Goal: Task Accomplishment & Management: Use online tool/utility

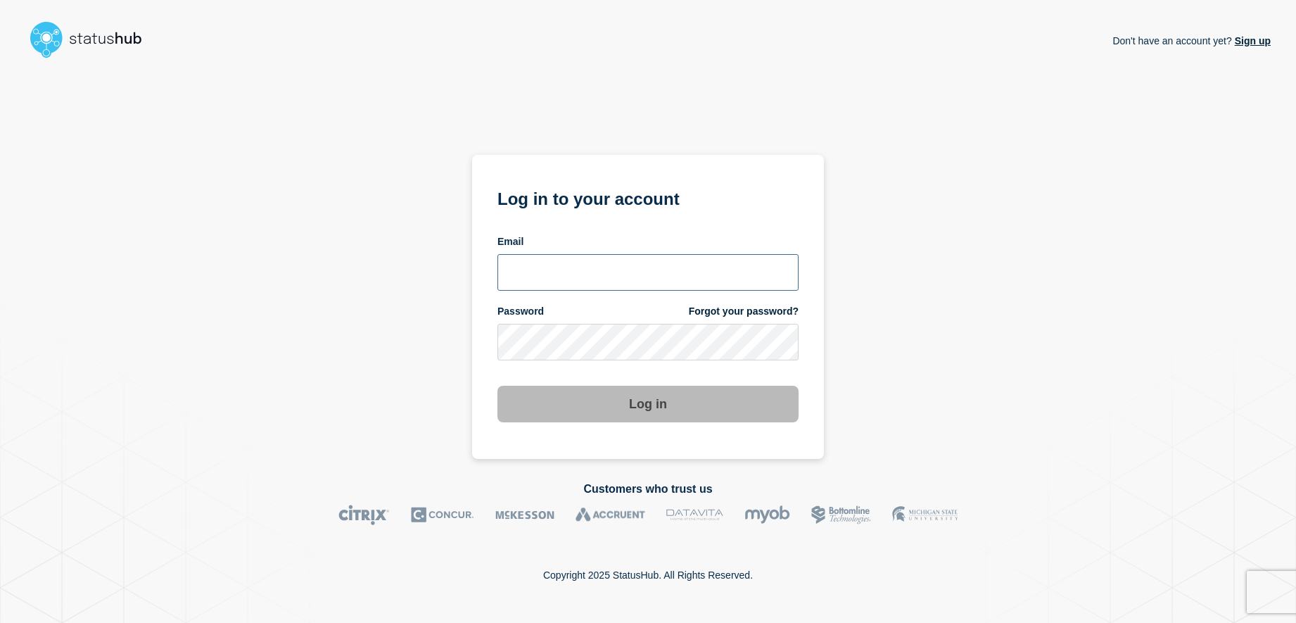
type input "emhelpdesk@glos.ac.uk"
click at [657, 401] on button "Log in" at bounding box center [647, 404] width 301 height 37
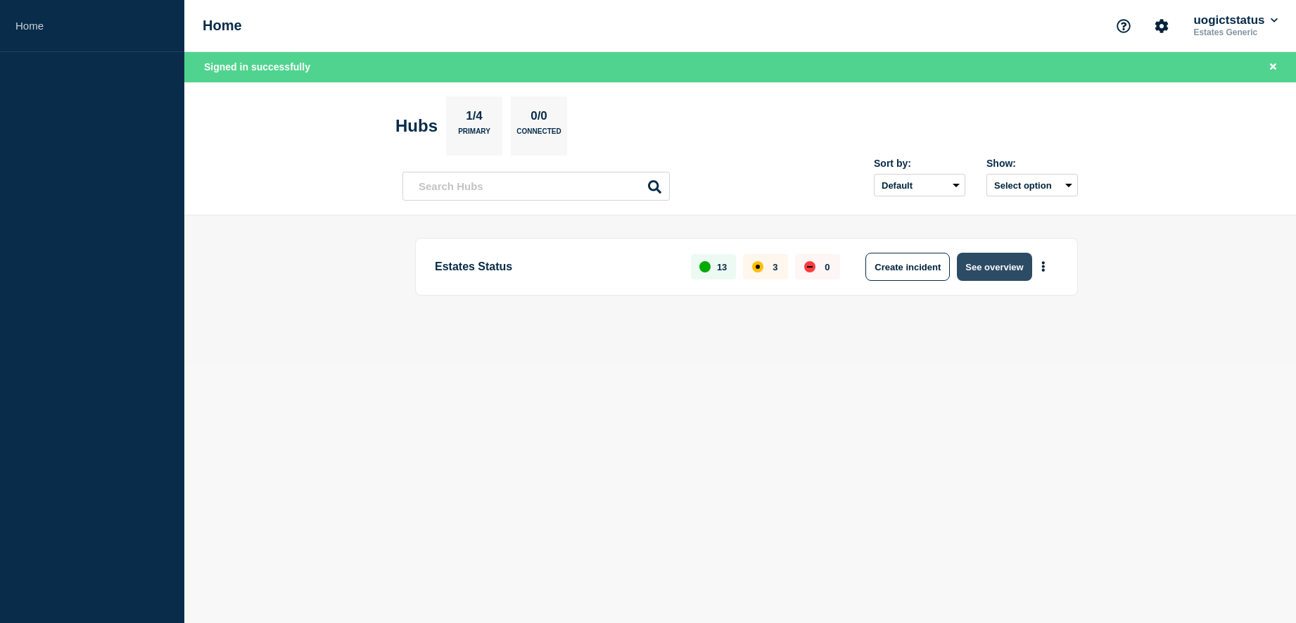
click at [989, 270] on button "See overview" at bounding box center [994, 267] width 75 height 28
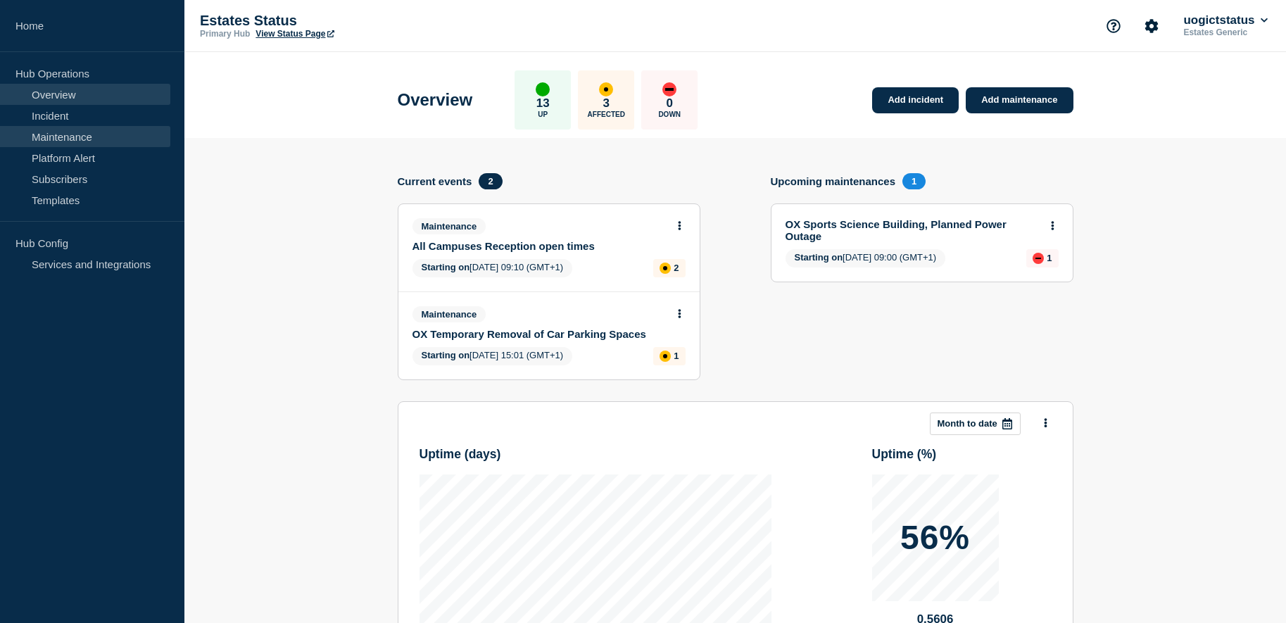
click at [78, 137] on link "Maintenance" at bounding box center [85, 136] width 170 height 21
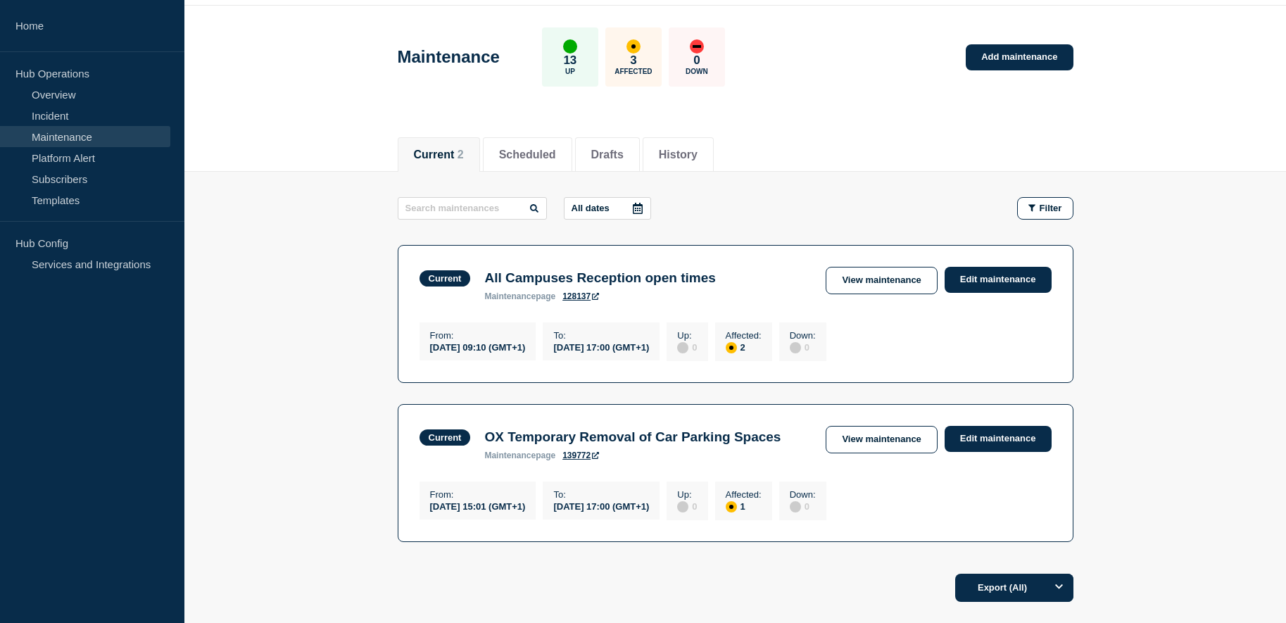
scroll to position [42, 0]
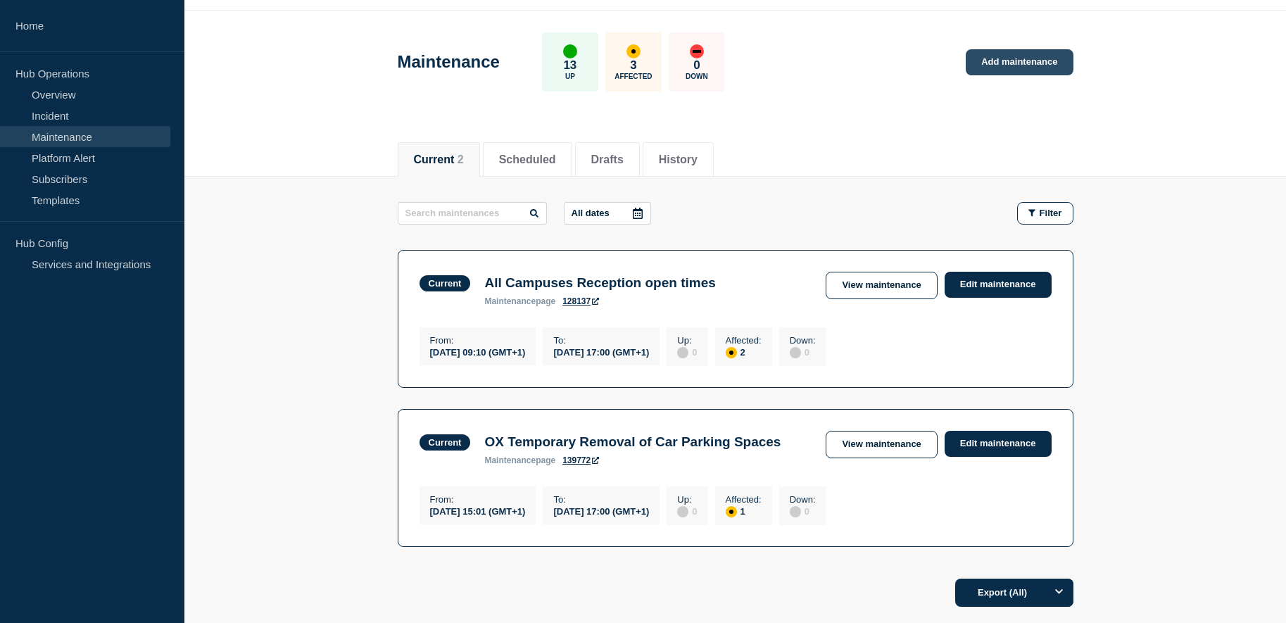
click at [1029, 66] on link "Add maintenance" at bounding box center [1018, 62] width 107 height 26
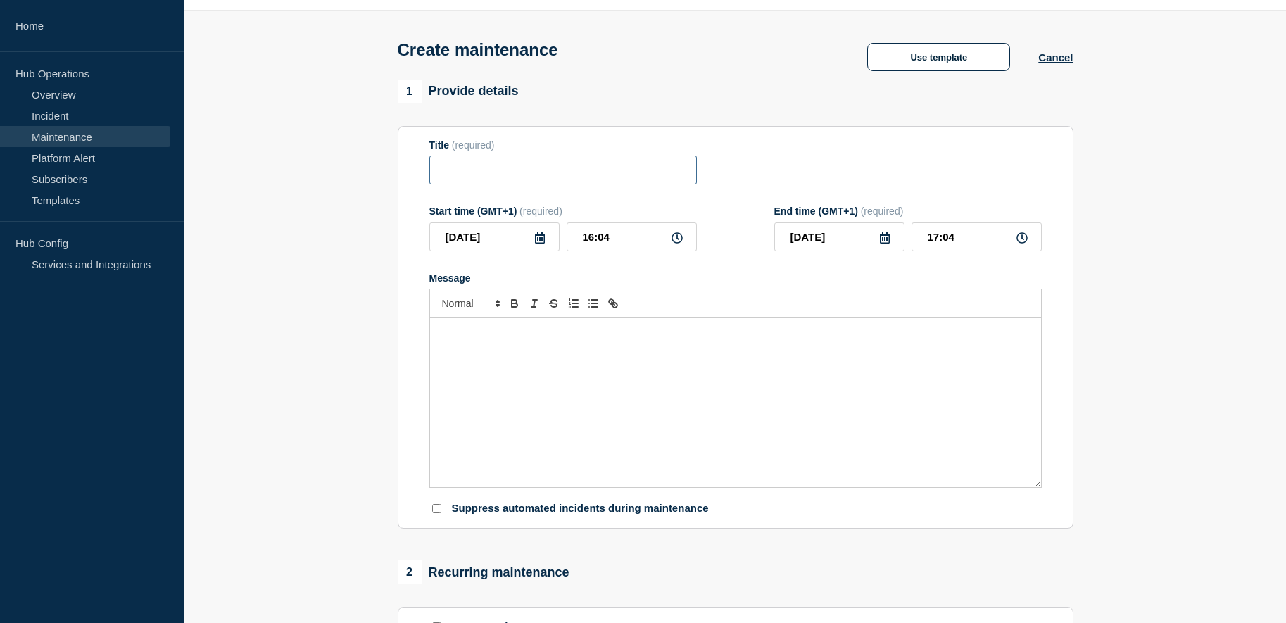
click at [457, 172] on input "Title" at bounding box center [562, 170] width 267 height 29
type input "OX Sports Science Lift out of Service"
drag, startPoint x: 471, startPoint y: 345, endPoint x: 426, endPoint y: 346, distance: 45.0
click at [471, 345] on div "Message" at bounding box center [735, 402] width 611 height 169
click at [447, 336] on p "Message" at bounding box center [735, 332] width 590 height 13
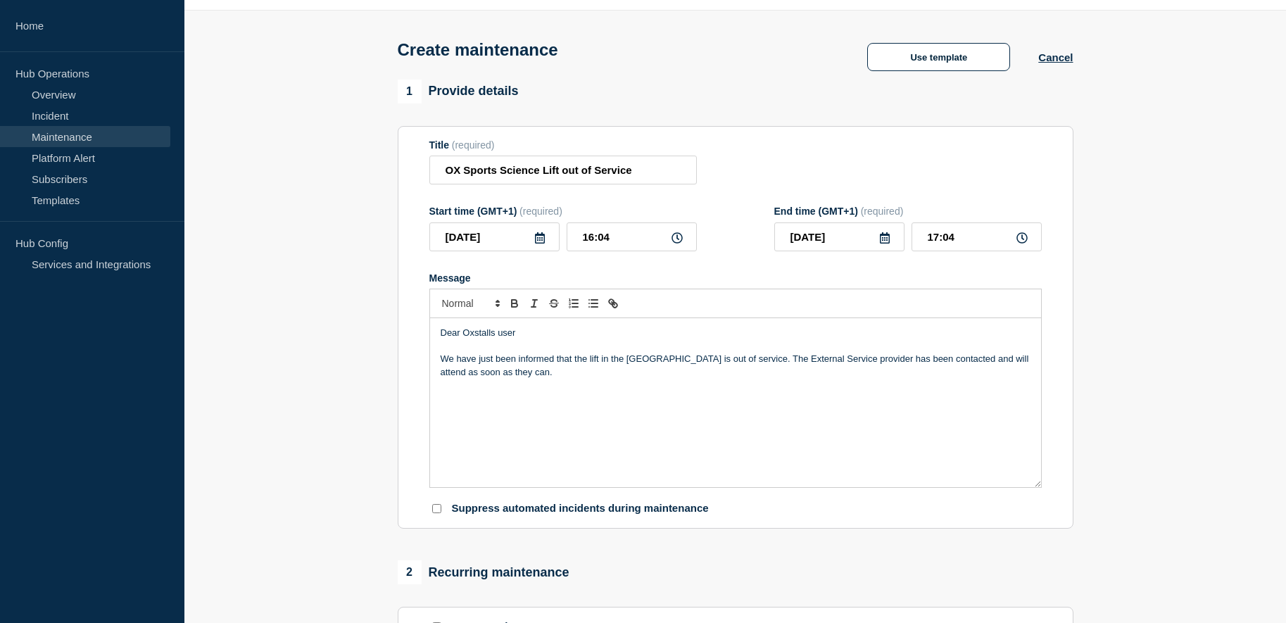
click at [474, 424] on div "Dear Oxstalls user We have just been informed that the lift in the [GEOGRAPHIC_…" at bounding box center [735, 402] width 611 height 169
drag, startPoint x: 512, startPoint y: 439, endPoint x: 533, endPoint y: 430, distance: 22.4
click at [512, 439] on div "Dear Oxstalls user We have just been informed that the lift in the [GEOGRAPHIC_…" at bounding box center [735, 402] width 611 height 169
click at [908, 404] on p "We appreciate your cooperation and understanding, and we apologise for any inco…" at bounding box center [735, 397] width 590 height 13
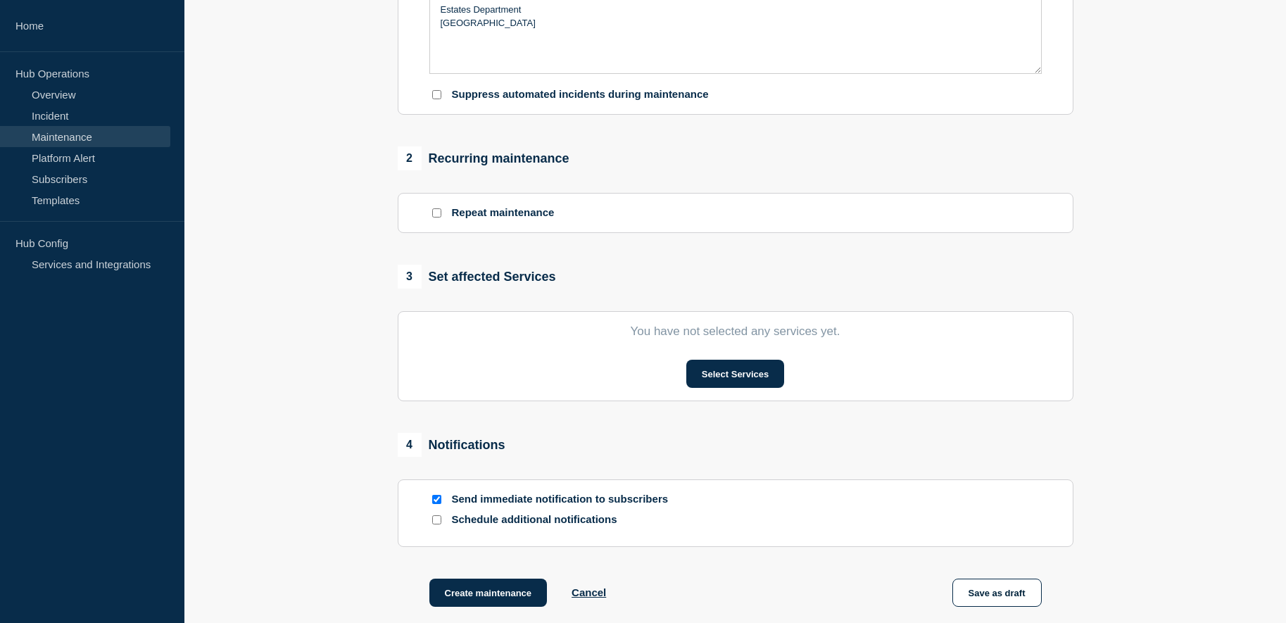
scroll to position [604, 0]
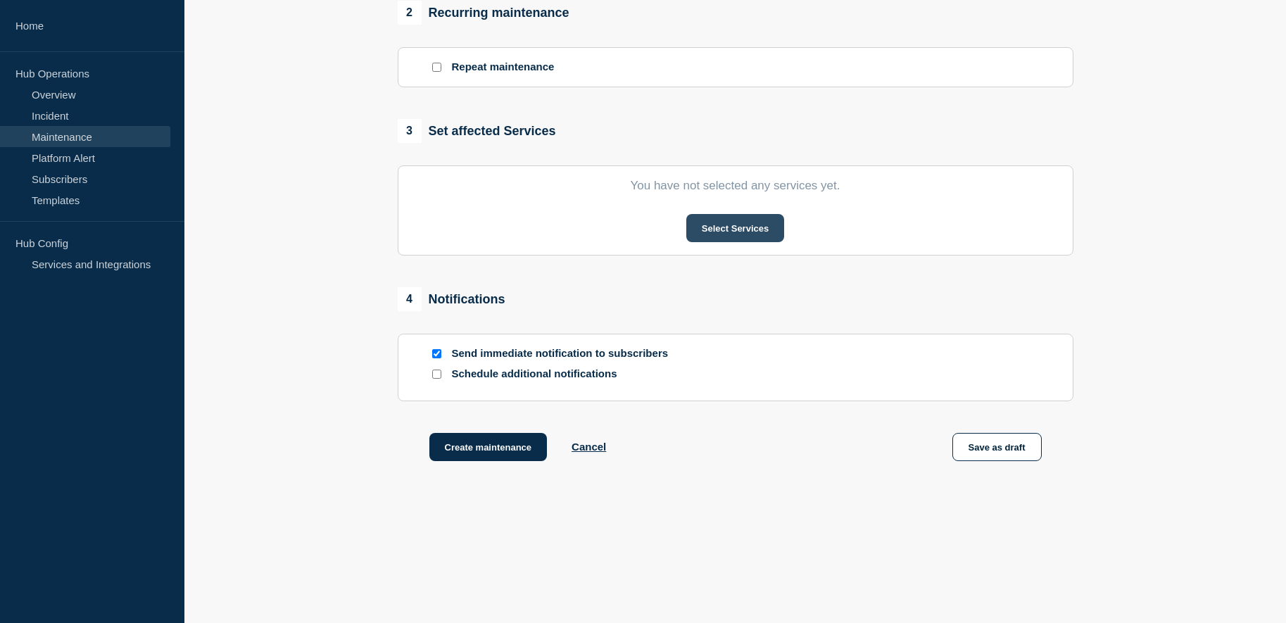
click at [729, 229] on button "Select Services" at bounding box center [735, 228] width 98 height 28
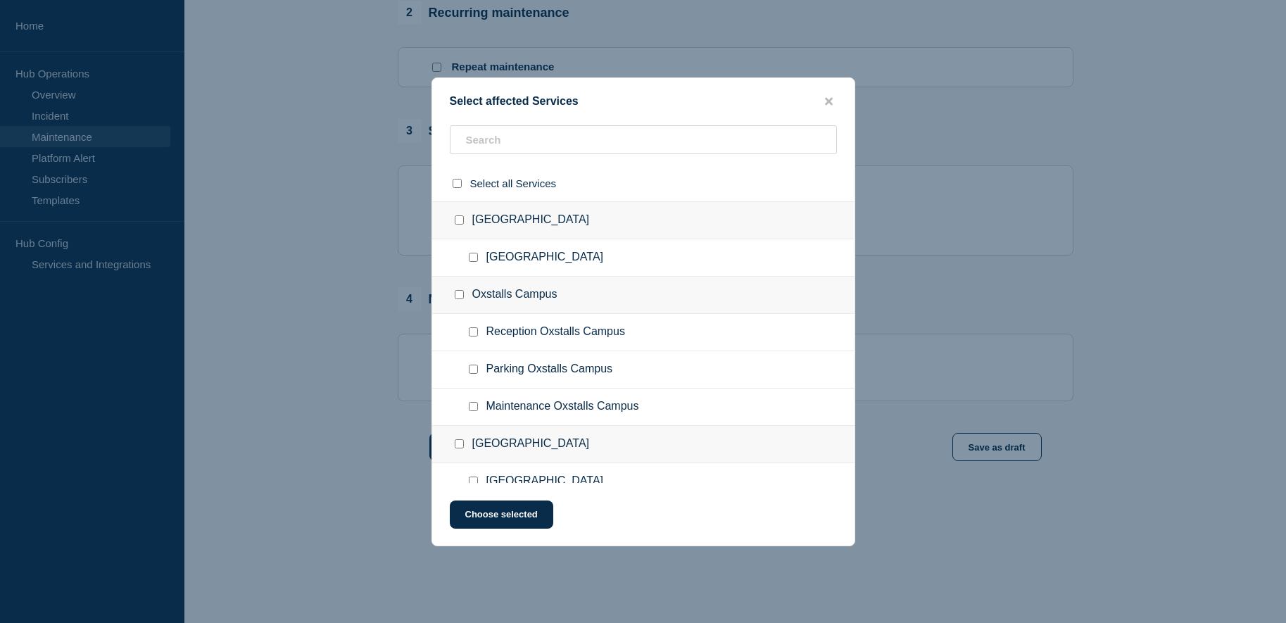
drag, startPoint x: 472, startPoint y: 407, endPoint x: 657, endPoint y: 382, distance: 186.1
click at [473, 407] on input "Maintenance Oxstalls Campus checkbox" at bounding box center [473, 406] width 9 height 9
checkbox input "true"
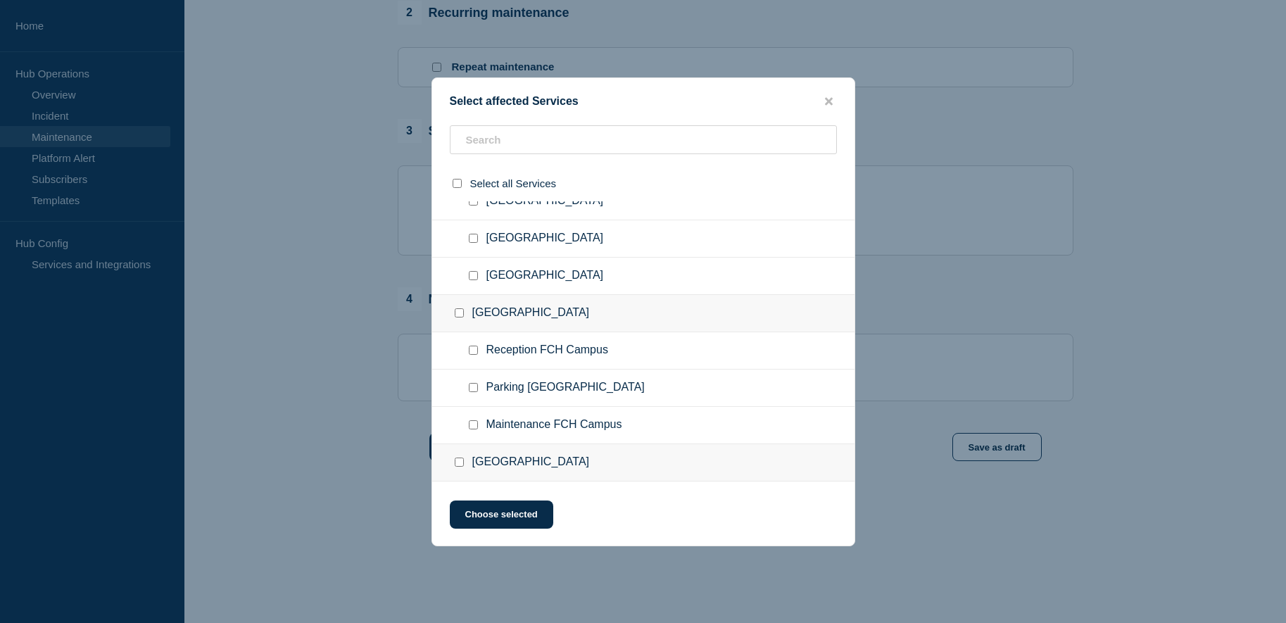
scroll to position [281, 0]
click at [538, 519] on button "Choose selected" at bounding box center [501, 514] width 103 height 28
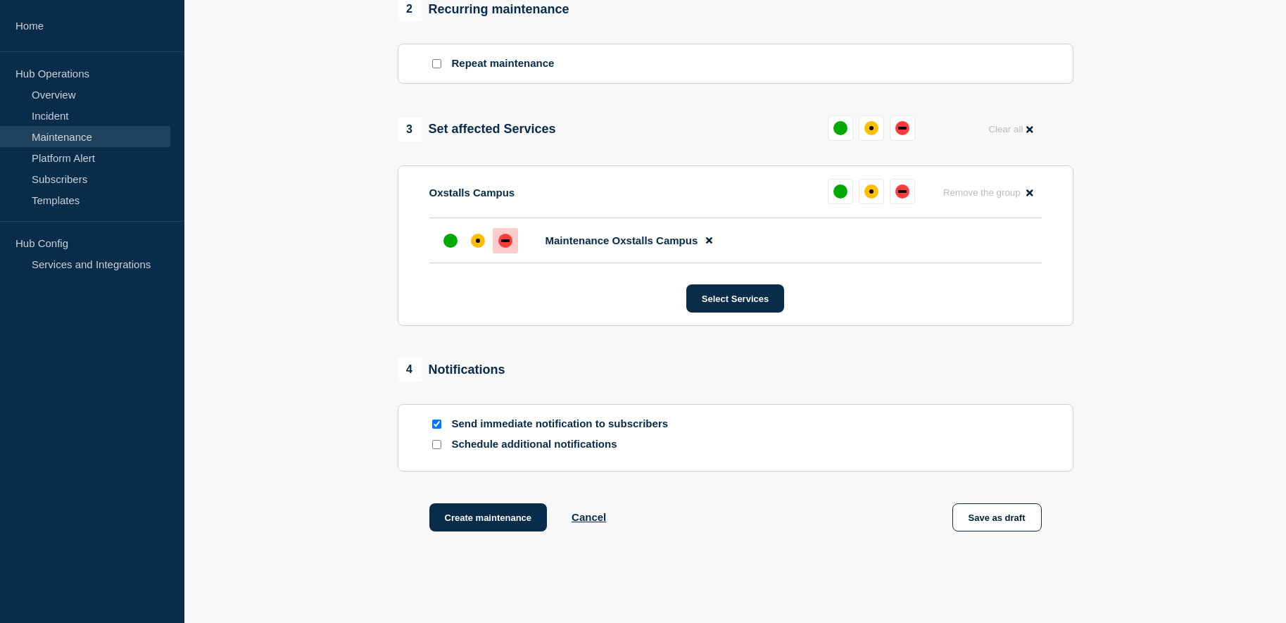
click at [506, 241] on div "down" at bounding box center [505, 241] width 14 height 14
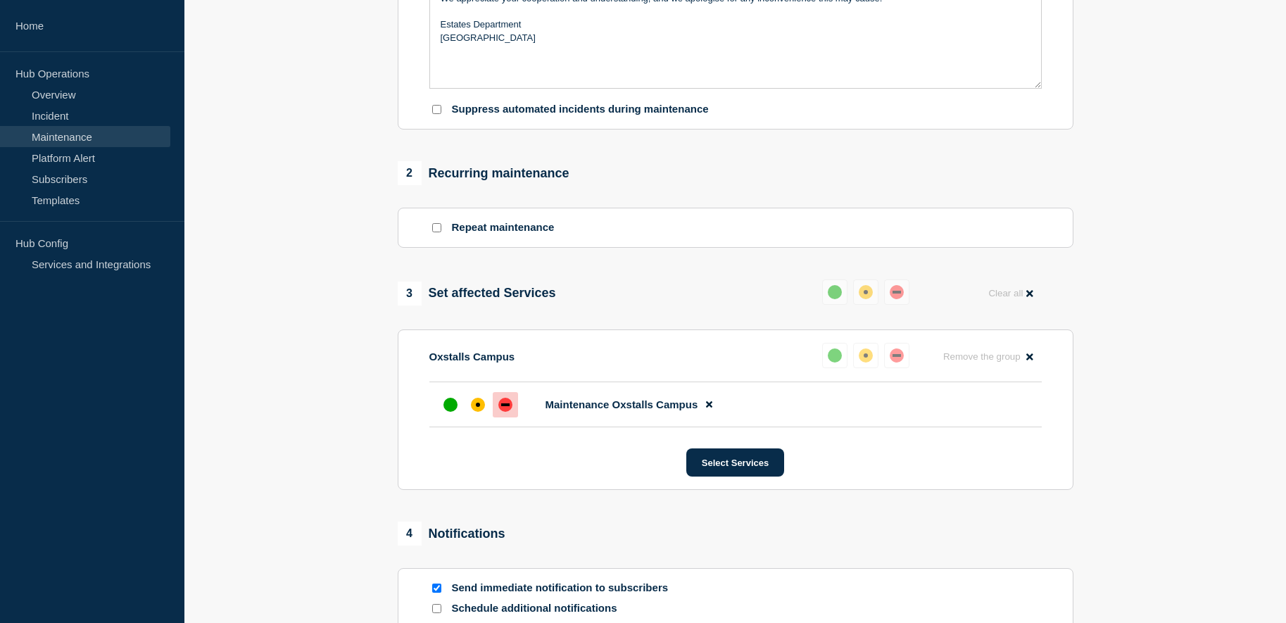
scroll to position [112, 0]
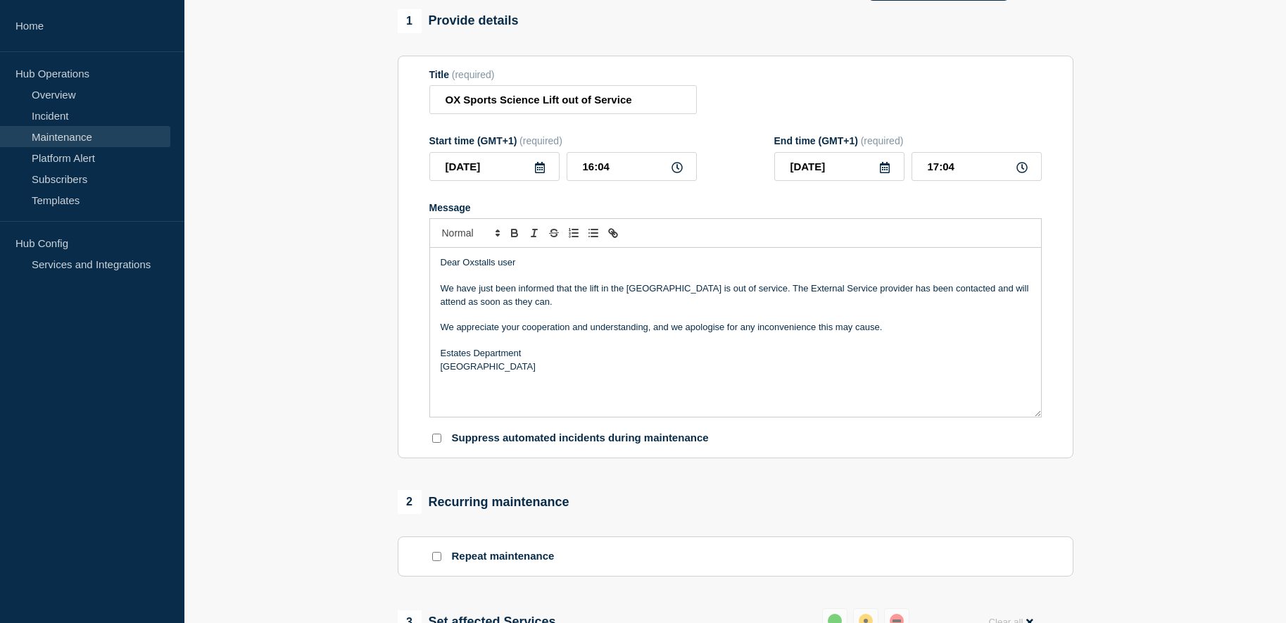
click at [889, 170] on icon at bounding box center [884, 167] width 11 height 11
click at [913, 298] on div "19" at bounding box center [911, 299] width 20 height 20
type input "[DATE]"
drag, startPoint x: 956, startPoint y: 169, endPoint x: 913, endPoint y: 168, distance: 42.9
click at [913, 168] on input "17:04" at bounding box center [976, 166] width 130 height 29
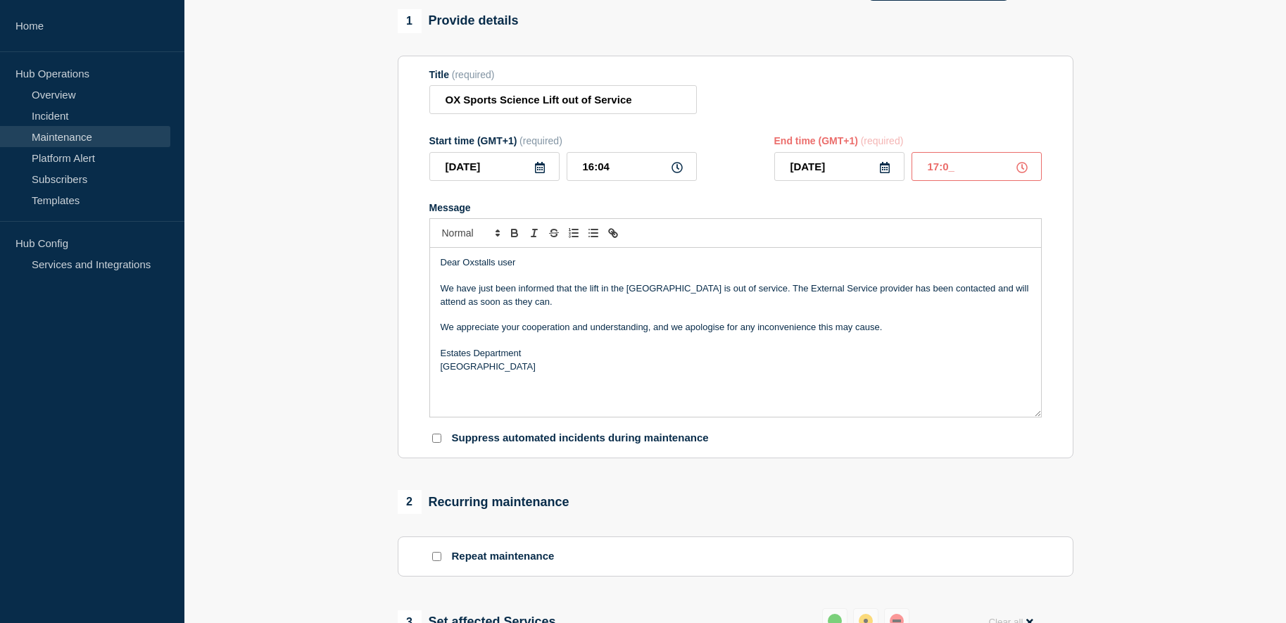
type input "17:00"
click at [877, 211] on div "Message" at bounding box center [735, 207] width 612 height 11
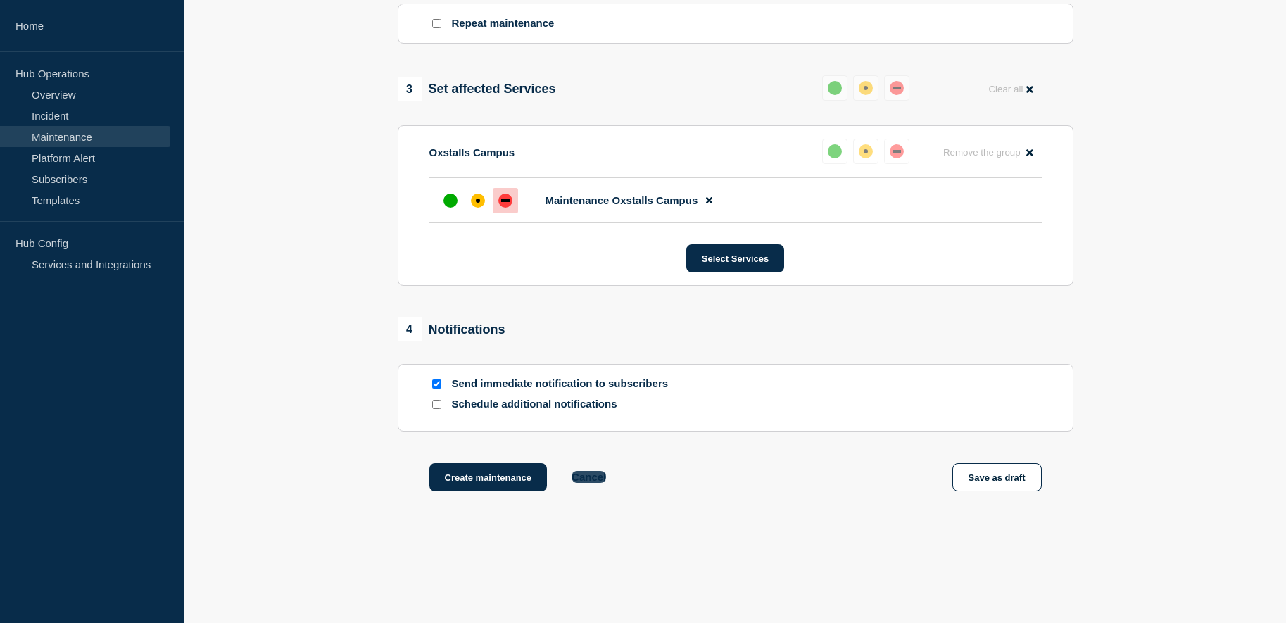
scroll to position [678, 0]
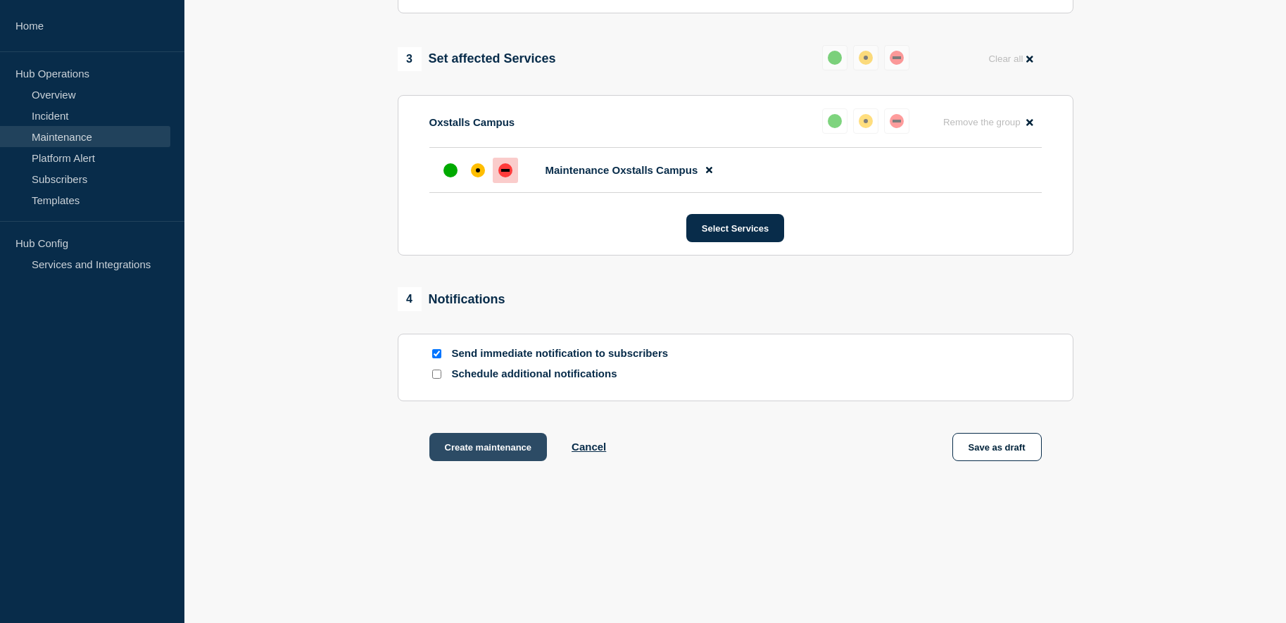
click at [475, 451] on button "Create maintenance" at bounding box center [488, 447] width 118 height 28
